Goal: Transaction & Acquisition: Download file/media

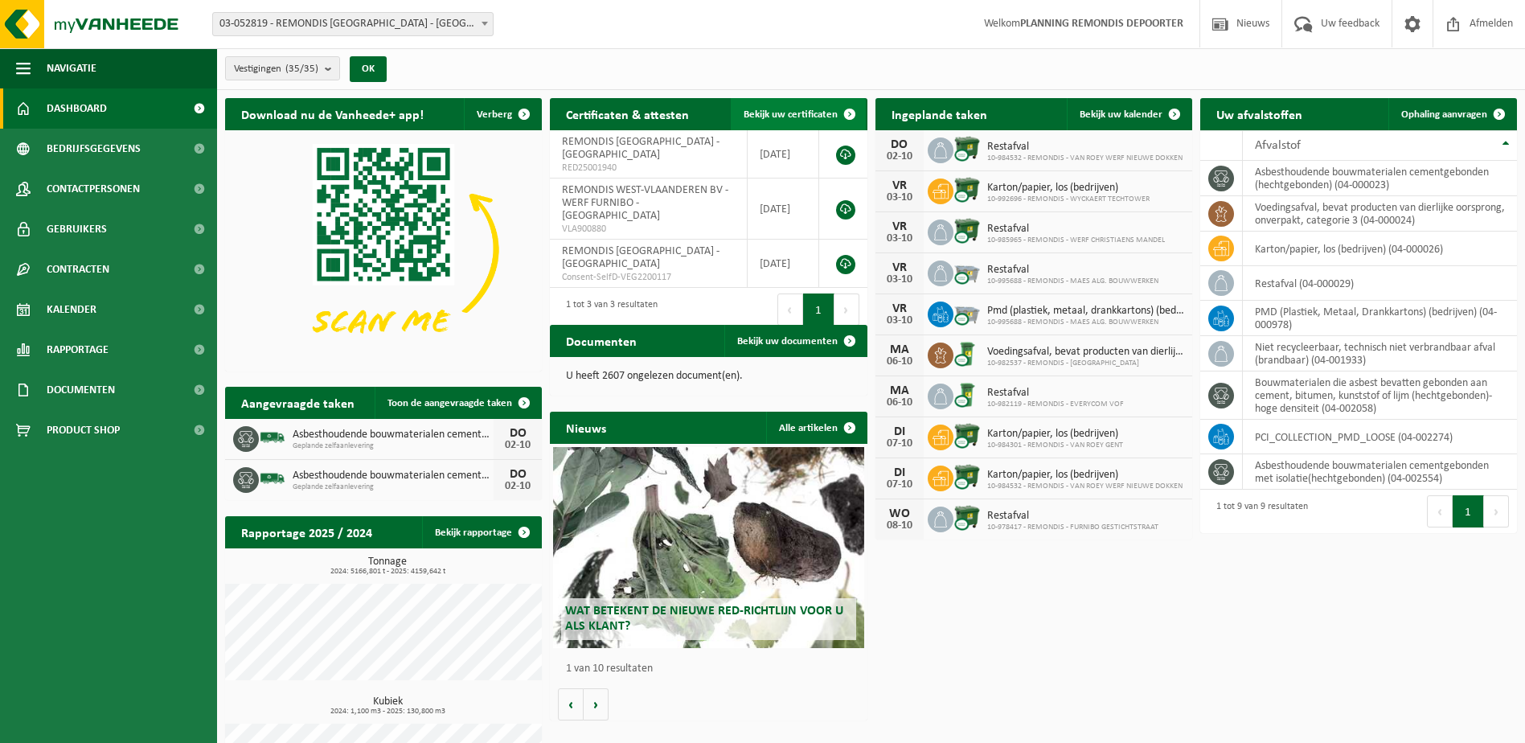
click at [817, 109] on span "Bekijk uw certificaten" at bounding box center [791, 114] width 94 height 10
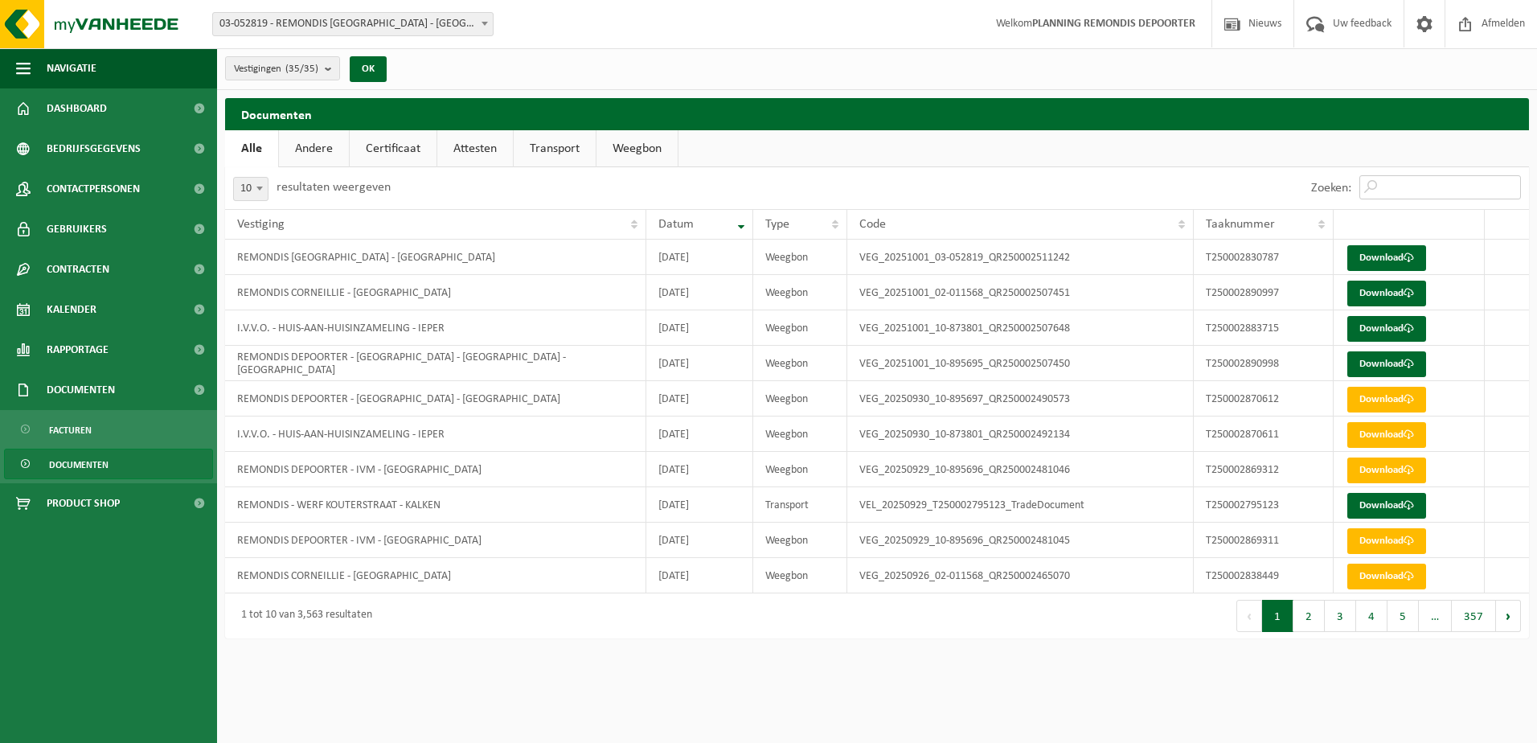
click at [1381, 185] on input "Zoeken:" at bounding box center [1441, 187] width 162 height 24
paste input "T250002870612"
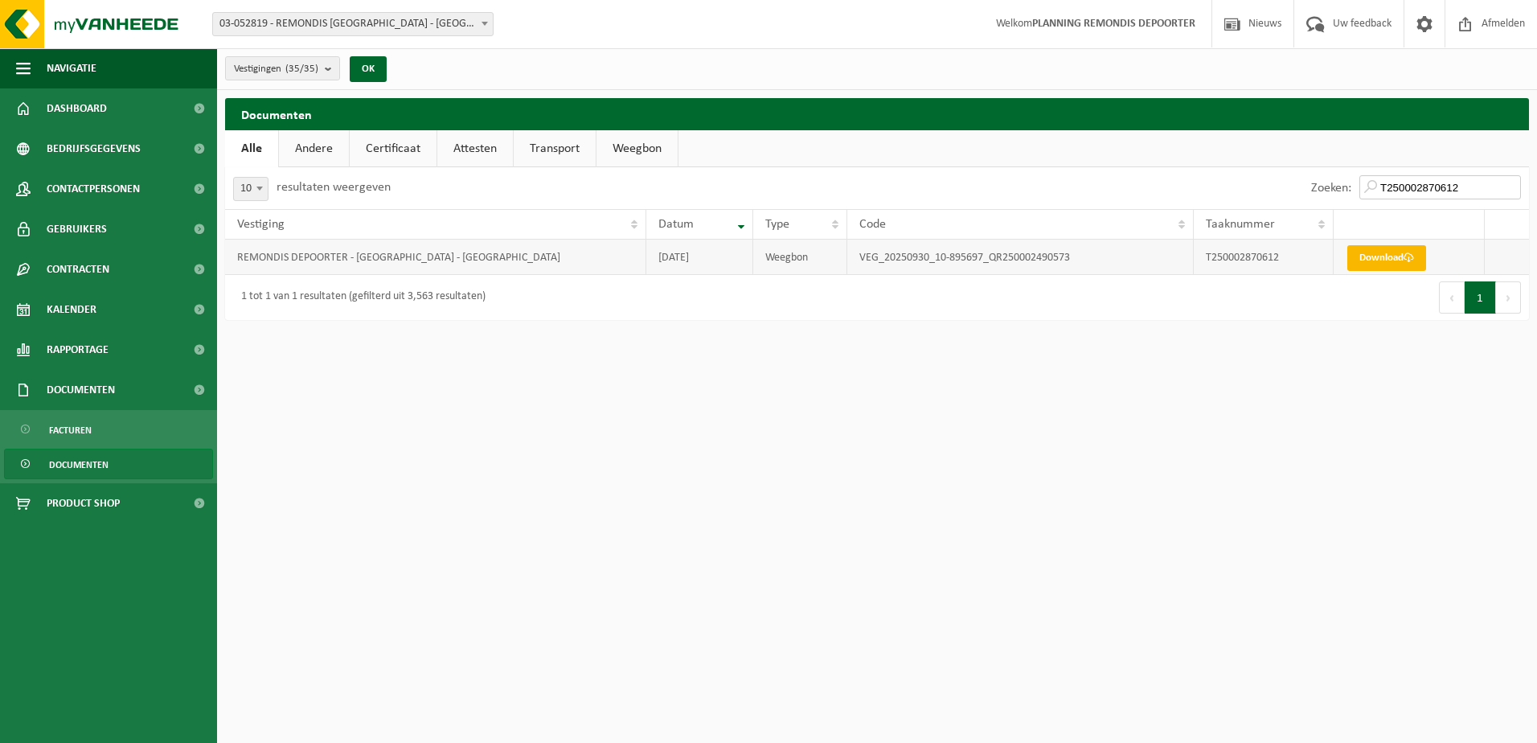
type input "T250002870612"
click at [1377, 266] on link "Download" at bounding box center [1387, 258] width 79 height 26
